Goal: Task Accomplishment & Management: Manage account settings

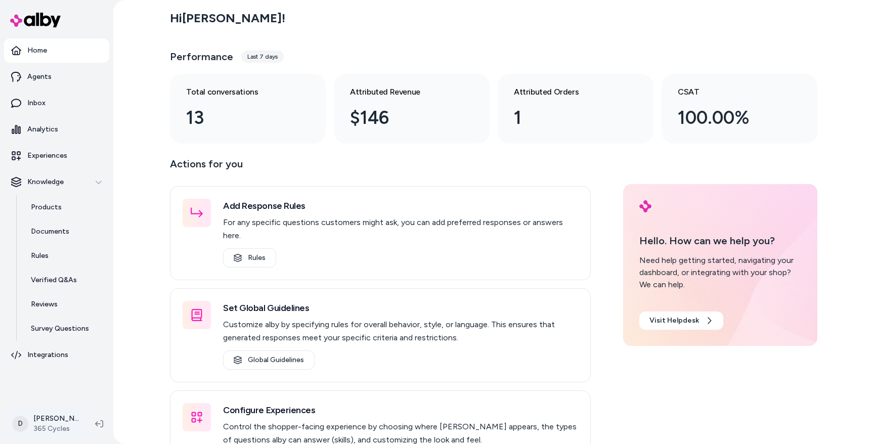
click at [53, 421] on html "Home Agents Inbox Analytics Experiences Knowledge Products Documents Rules Veri…" at bounding box center [437, 222] width 874 height 444
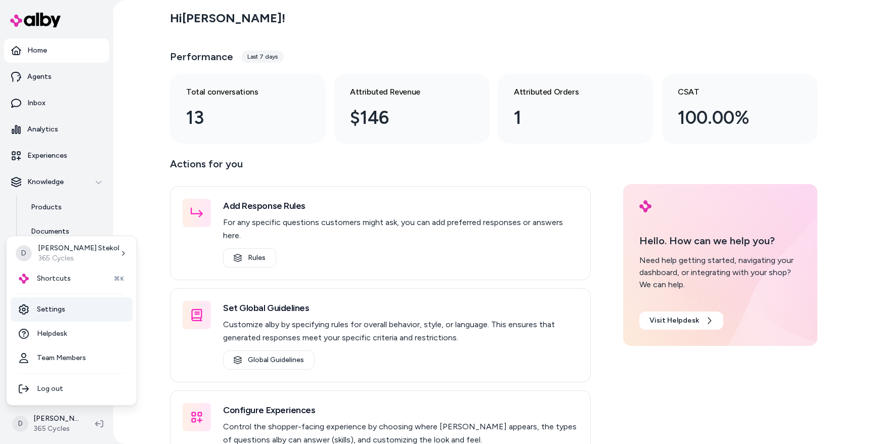
click at [64, 307] on link "Settings" at bounding box center [72, 309] width 122 height 24
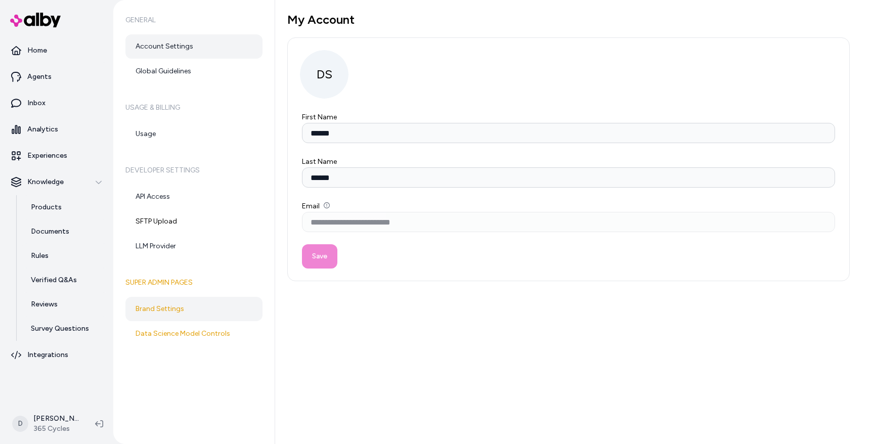
click at [163, 308] on link "Brand Settings" at bounding box center [193, 309] width 137 height 24
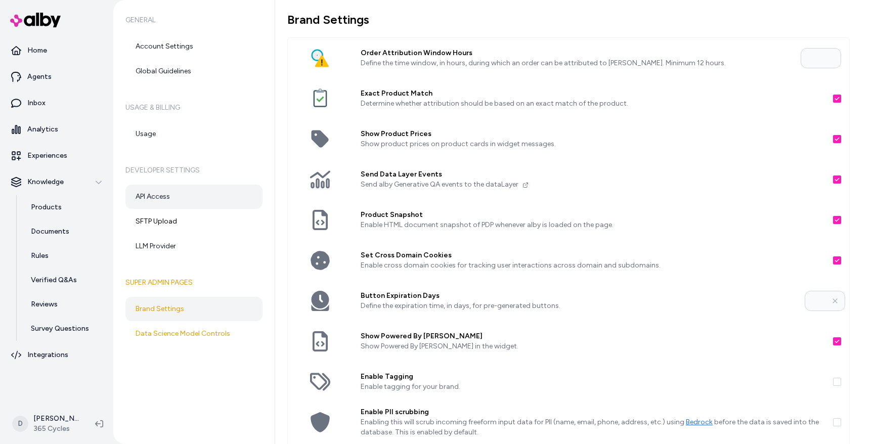
click at [166, 193] on link "API Access" at bounding box center [193, 197] width 137 height 24
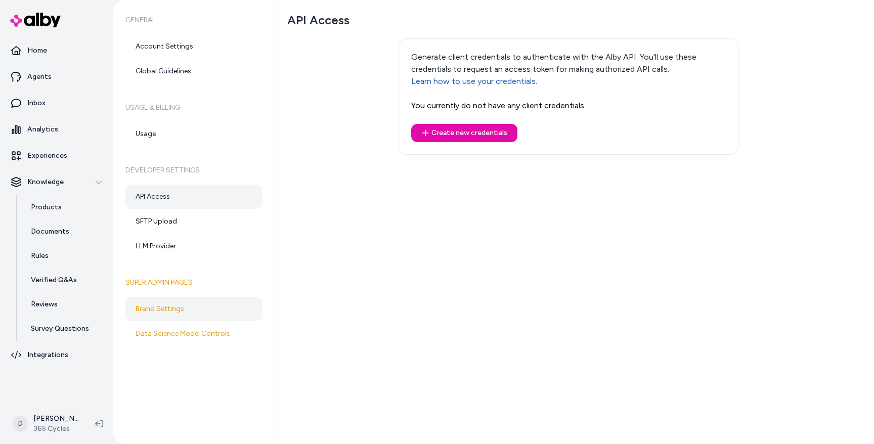
click at [178, 302] on link "Brand Settings" at bounding box center [193, 309] width 137 height 24
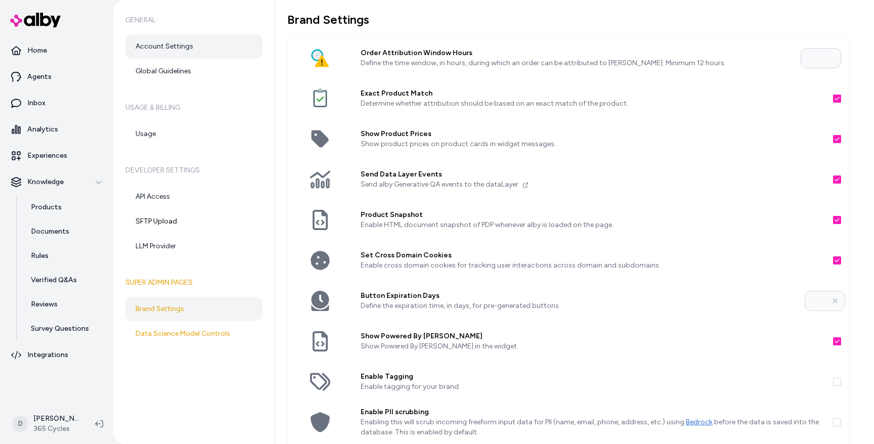
click at [176, 46] on link "Account Settings" at bounding box center [193, 46] width 137 height 24
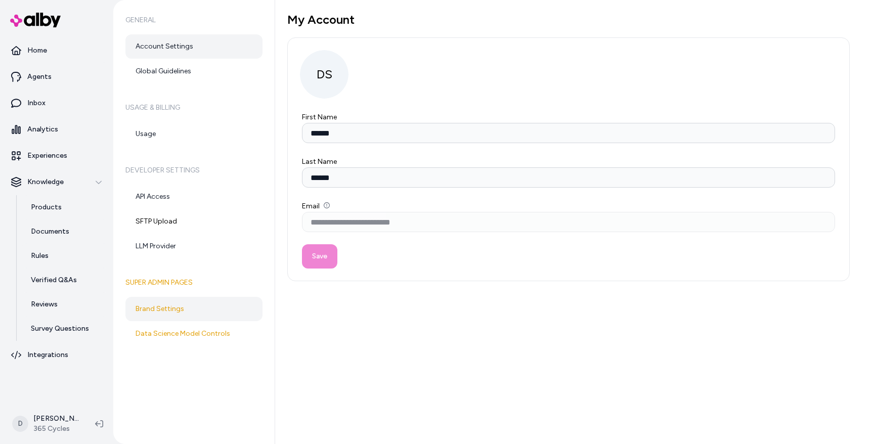
click at [173, 304] on link "Brand Settings" at bounding box center [193, 309] width 137 height 24
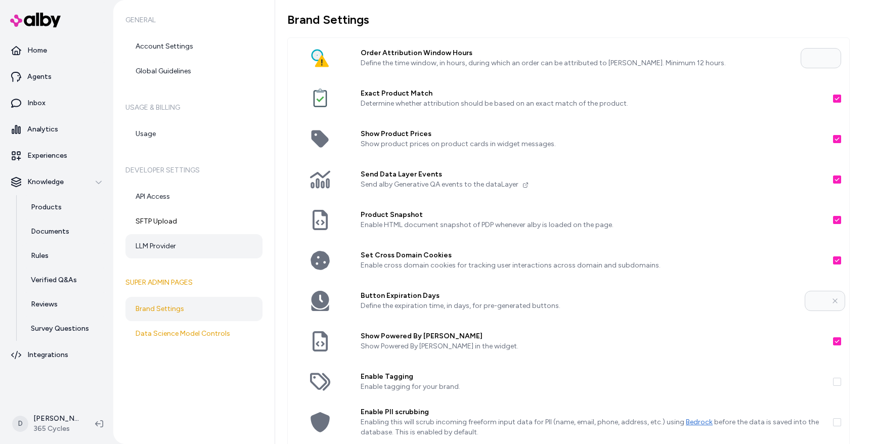
click at [170, 248] on link "LLM Provider" at bounding box center [193, 246] width 137 height 24
